Goal: Information Seeking & Learning: Learn about a topic

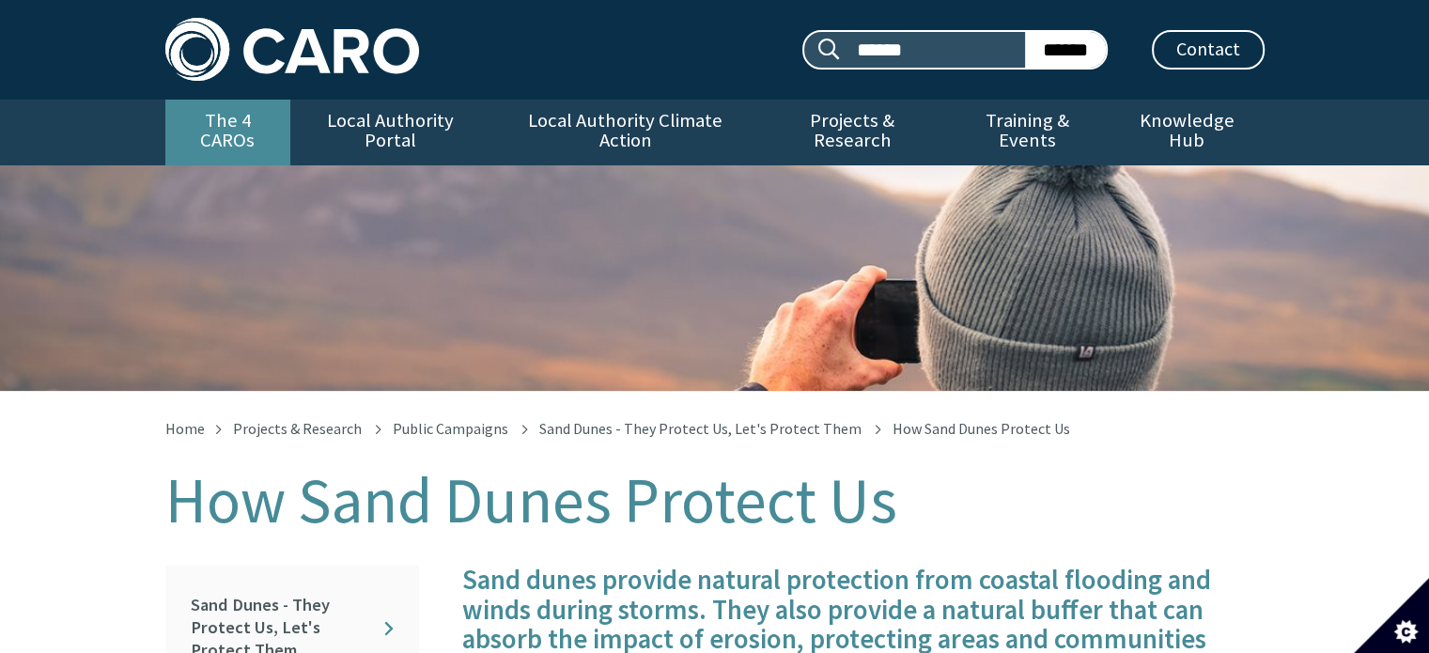
click at [232, 123] on link "The 4 CAROs" at bounding box center [227, 133] width 125 height 66
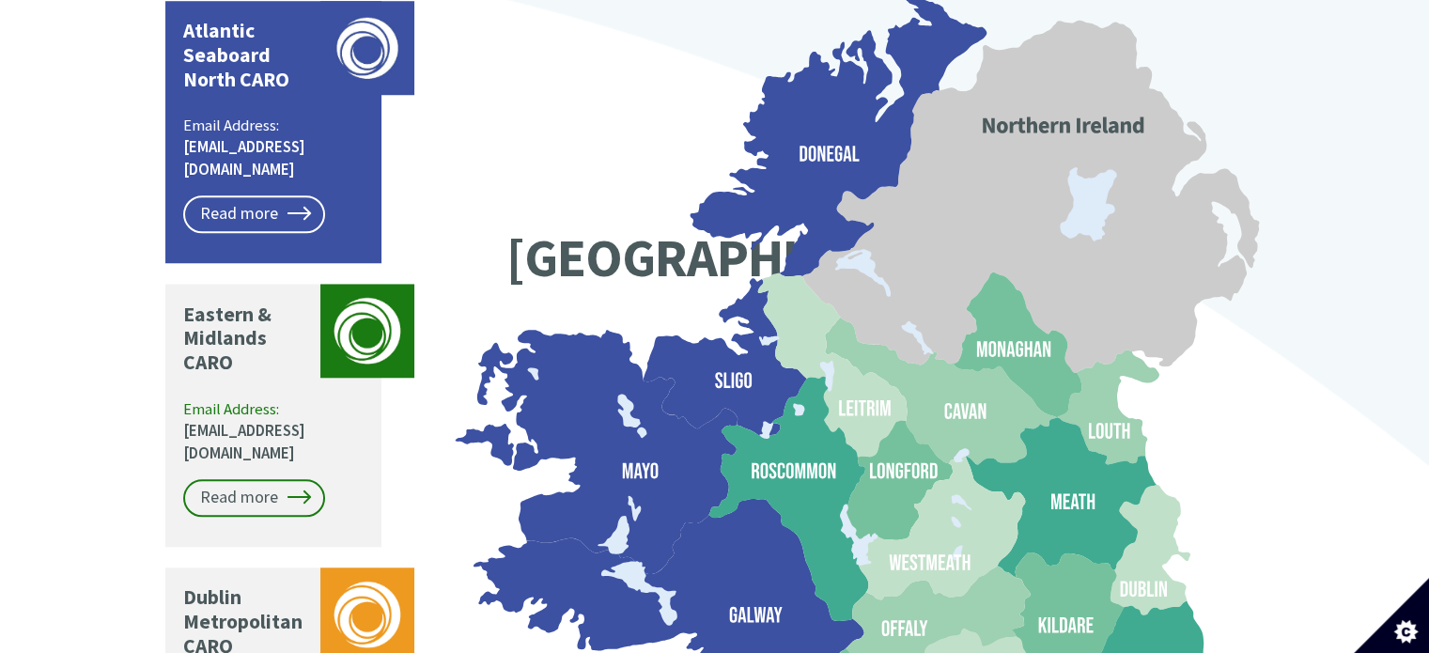
scroll to position [1582, 0]
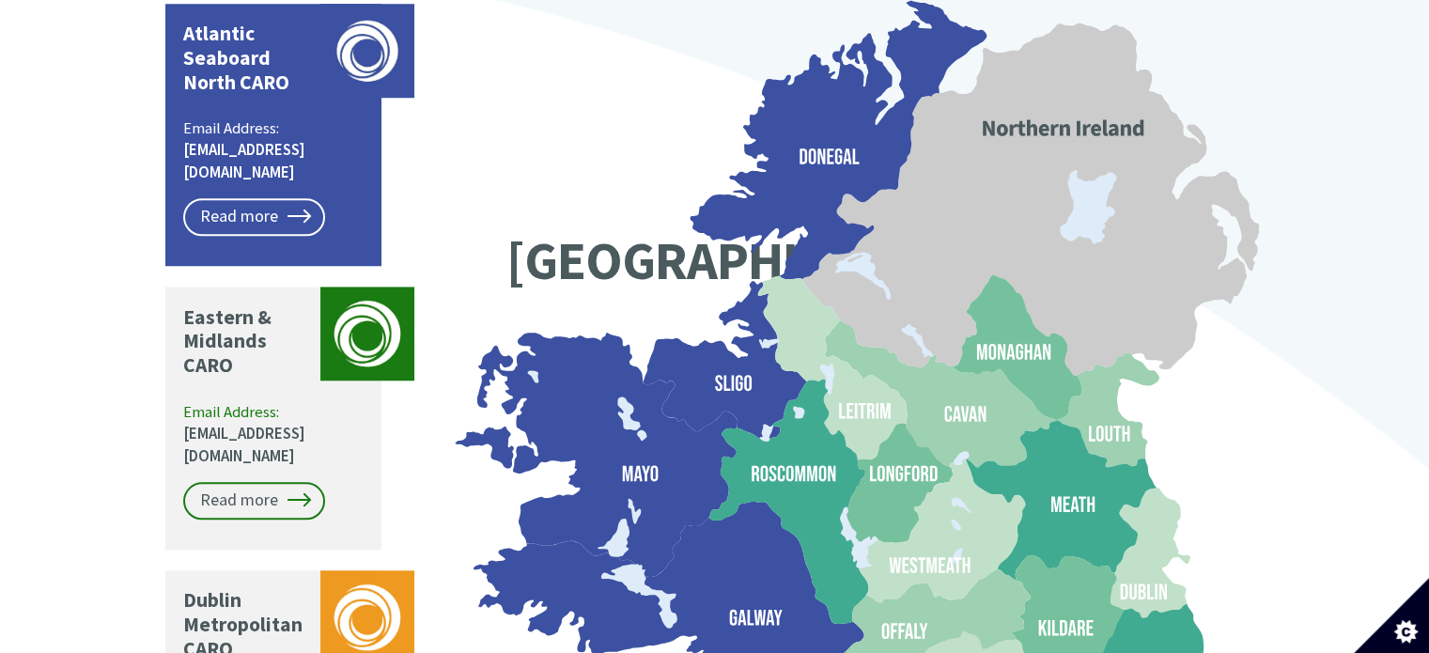
click at [618, 424] on icon at bounding box center [606, 455] width 260 height 244
click at [298, 198] on link "Read more" at bounding box center [254, 217] width 142 height 38
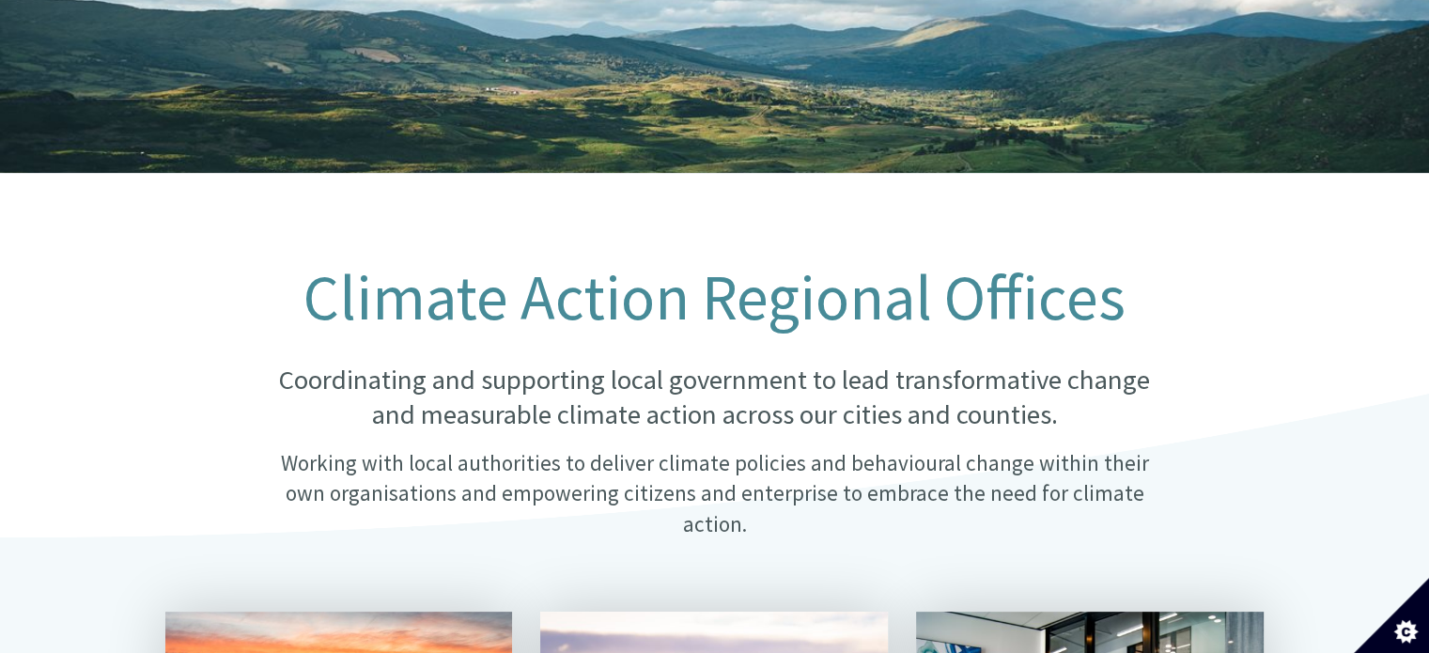
scroll to position [170, 0]
